Goal: Information Seeking & Learning: Learn about a topic

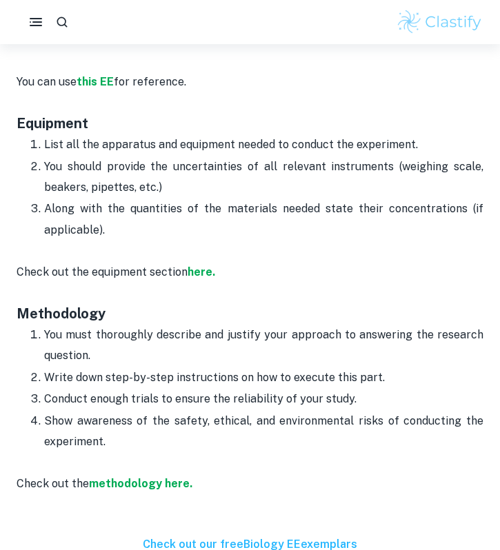
scroll to position [1999, 0]
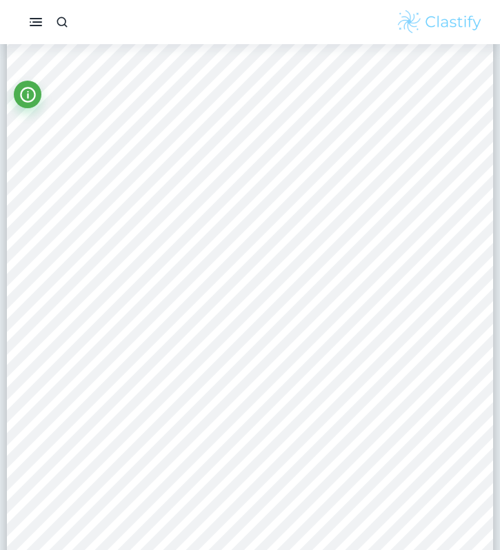
scroll to position [829, 0]
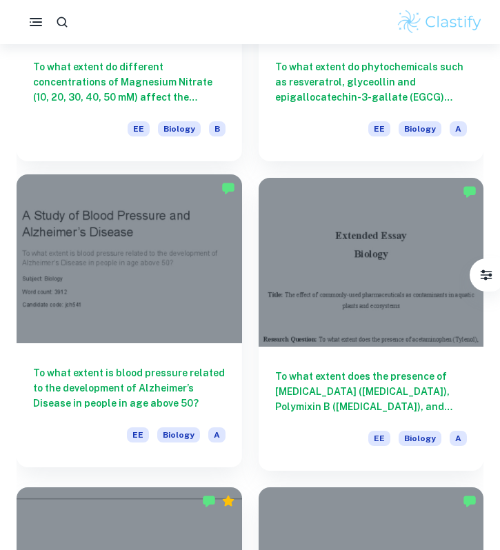
scroll to position [1841, 0]
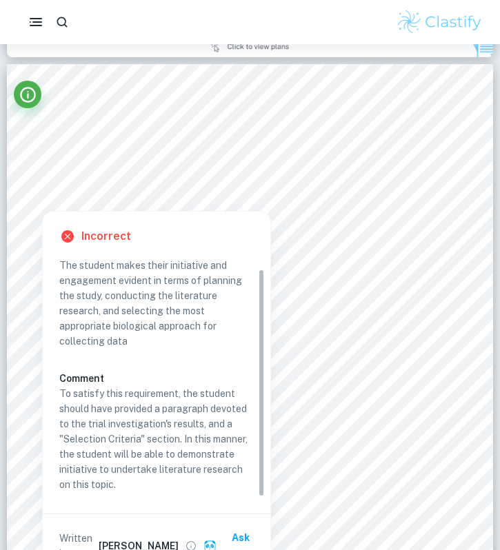
scroll to position [5770, 0]
